Goal: Task Accomplishment & Management: Use online tool/utility

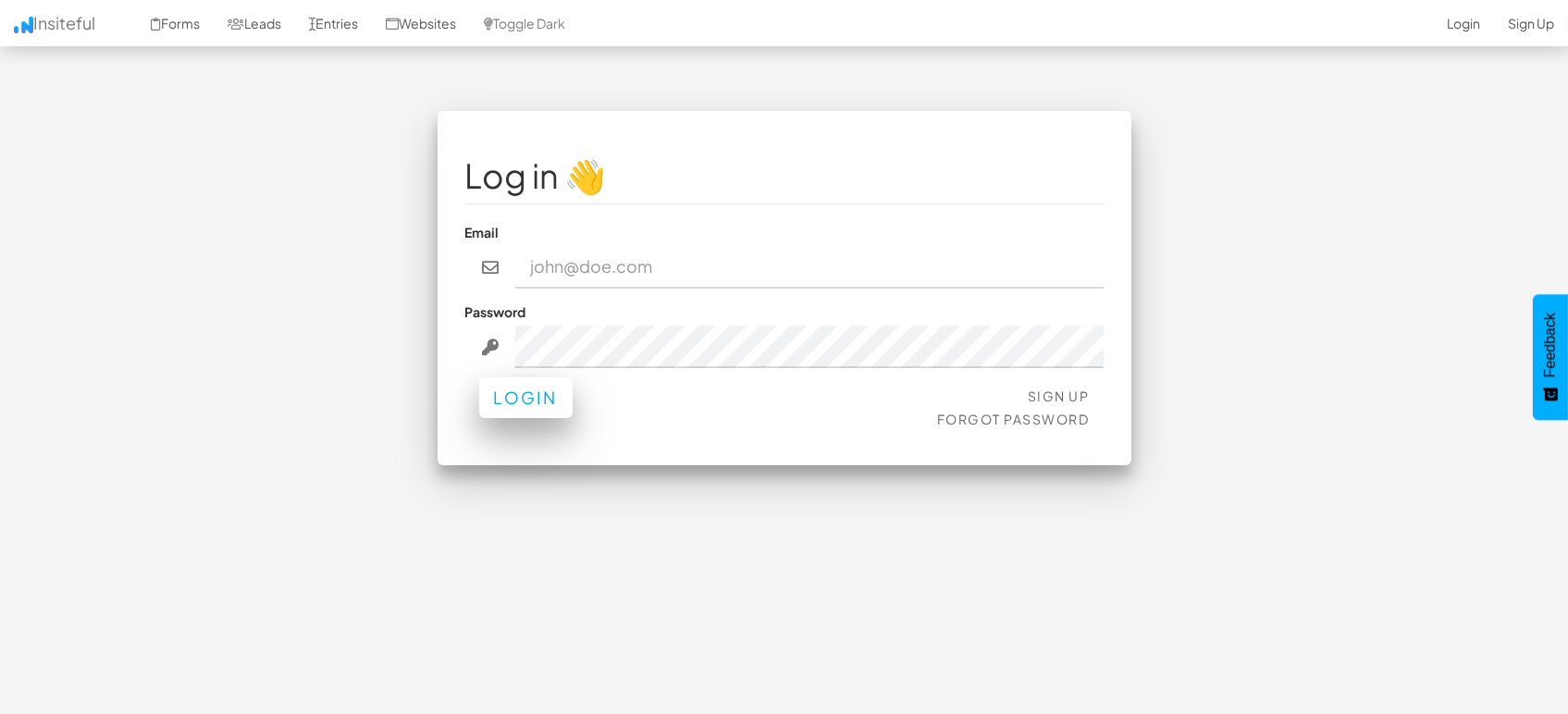
type input "[EMAIL_ADDRESS][DOMAIN_NAME]"
click at [529, 386] on button "Login" at bounding box center [526, 398] width 93 height 41
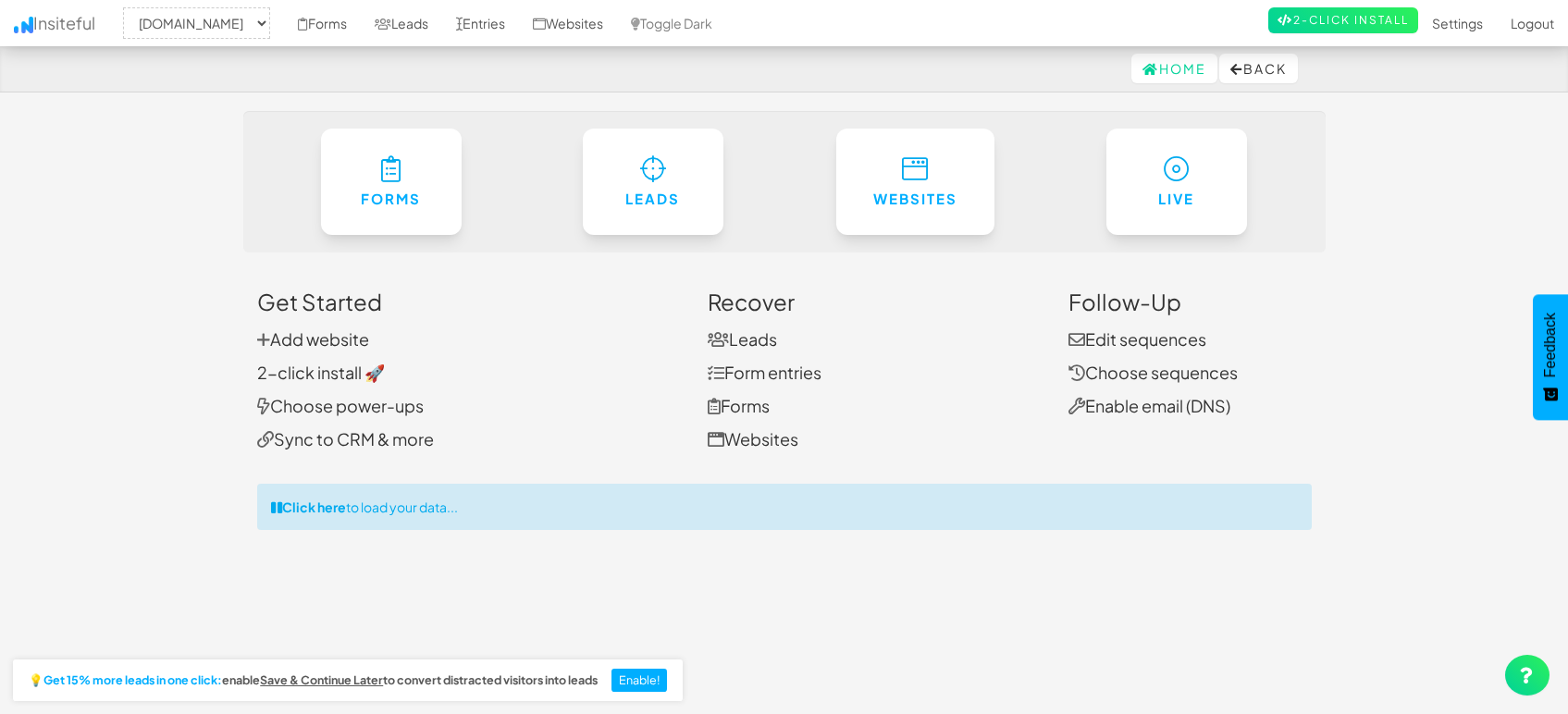
select select "1505"
click at [475, 13] on link "Entries" at bounding box center [480, 23] width 77 height 47
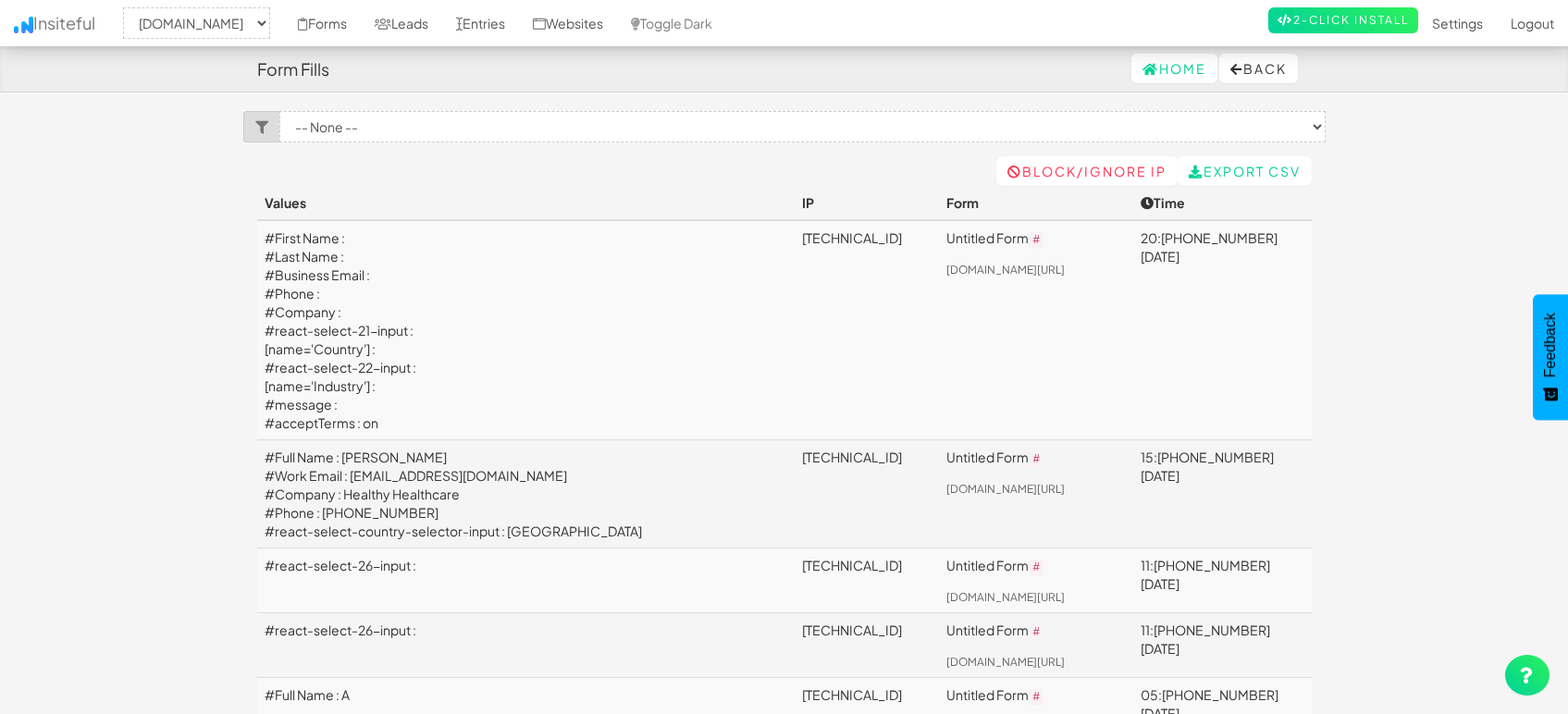
select select "1505"
click at [801, 238] on link "122.171.22.14" at bounding box center [851, 238] width 99 height 17
